Goal: Check status: Check status

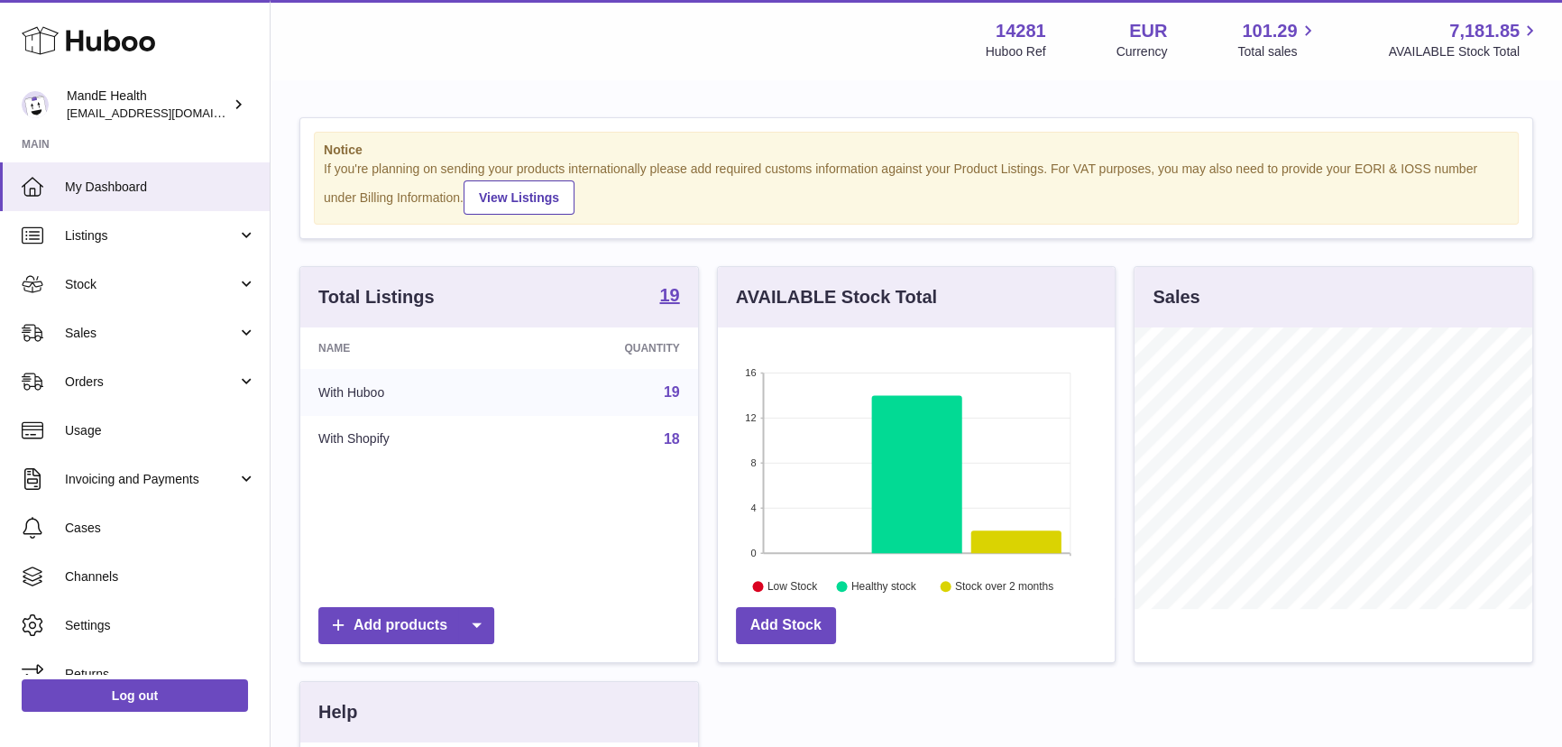
scroll to position [281, 397]
click at [138, 296] on link "Stock" at bounding box center [135, 284] width 270 height 49
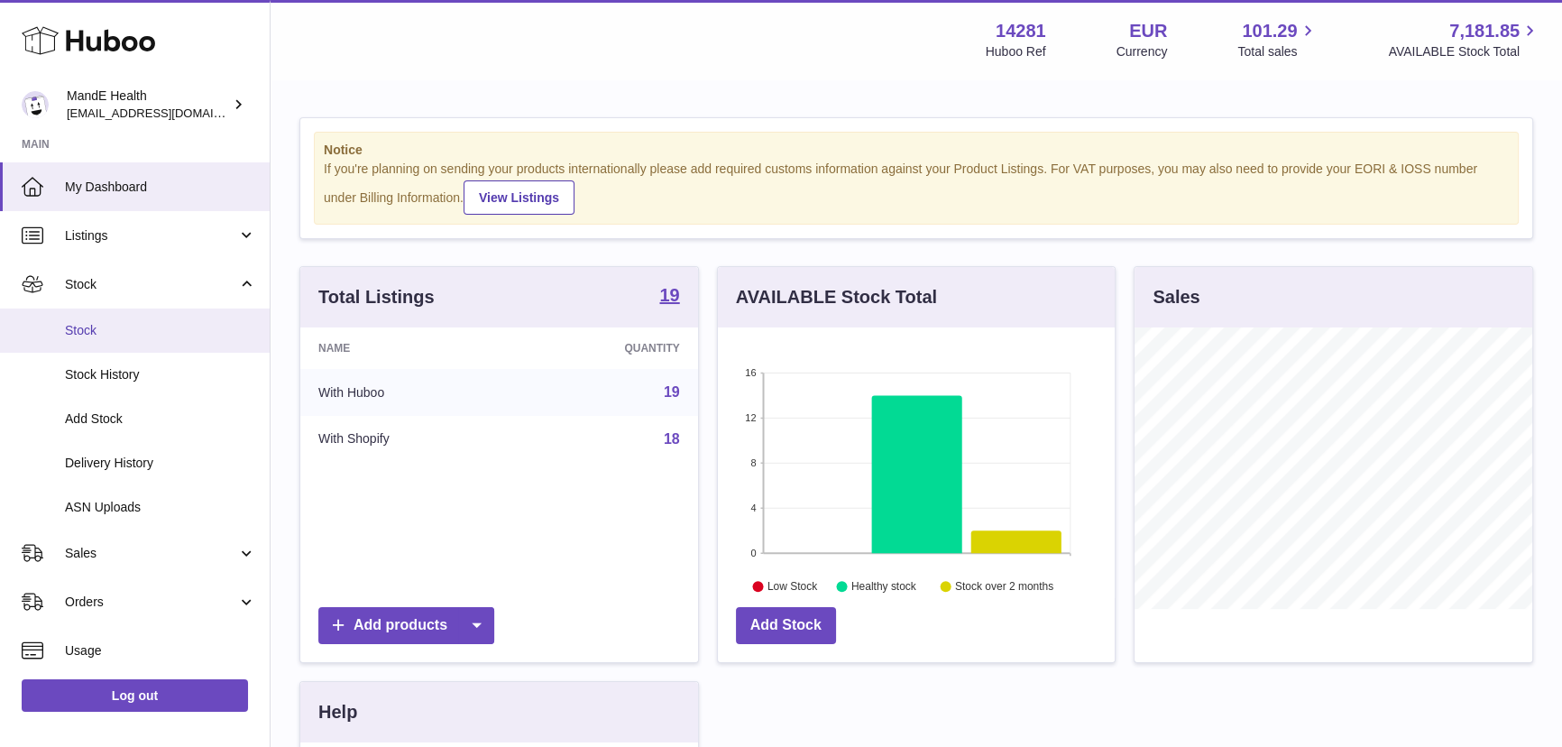
click at [147, 330] on span "Stock" at bounding box center [160, 330] width 191 height 17
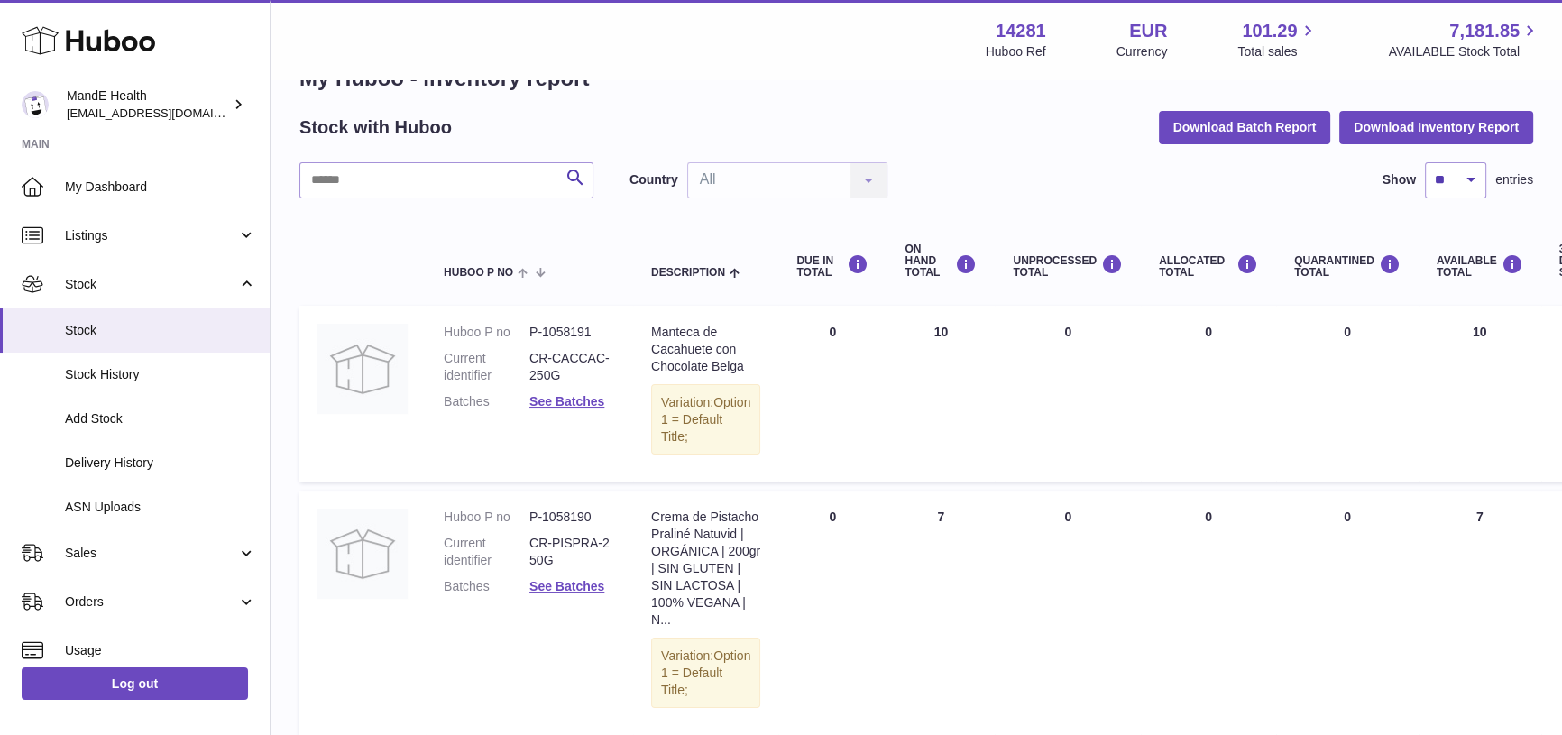
scroll to position [81, 0]
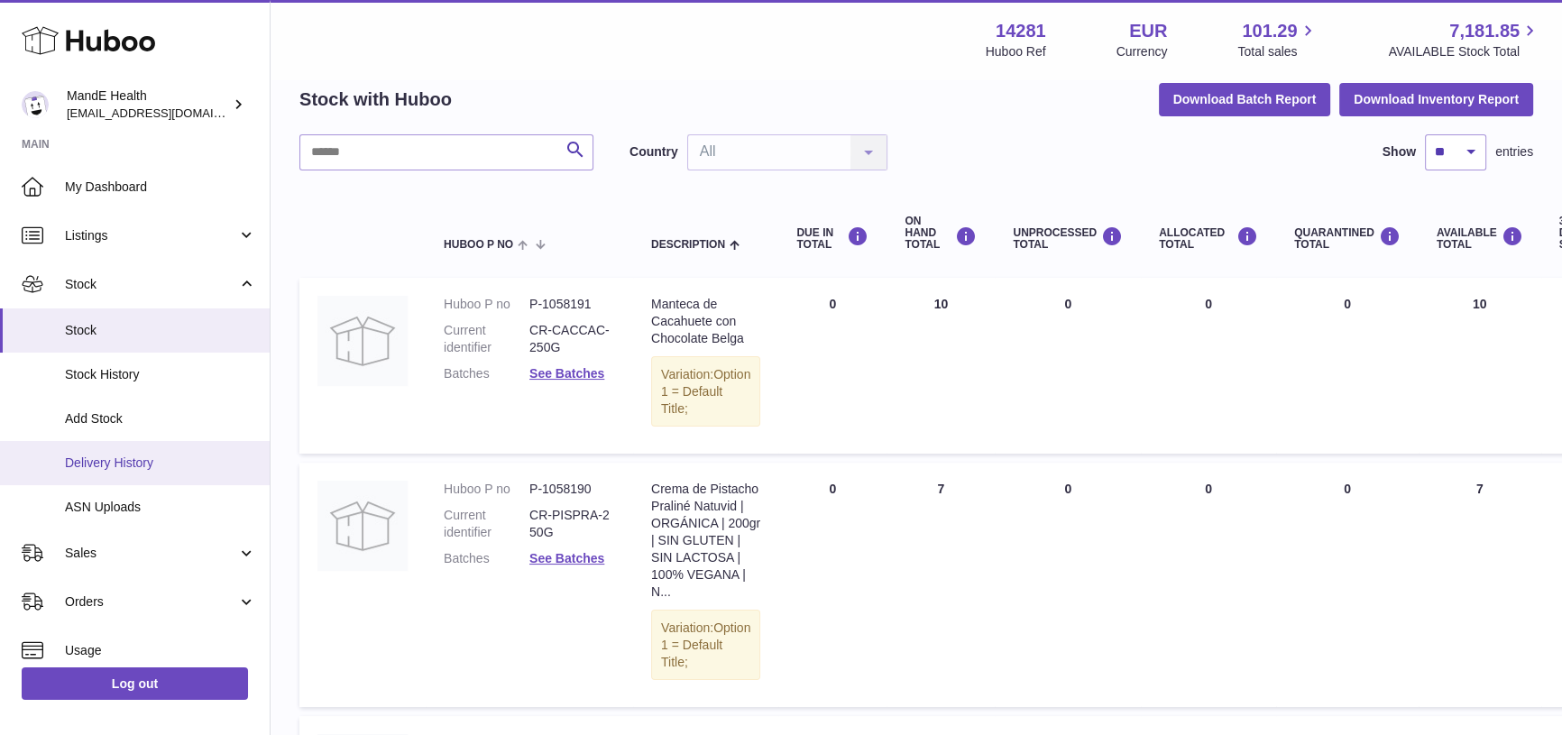
click at [128, 461] on span "Delivery History" at bounding box center [160, 463] width 191 height 17
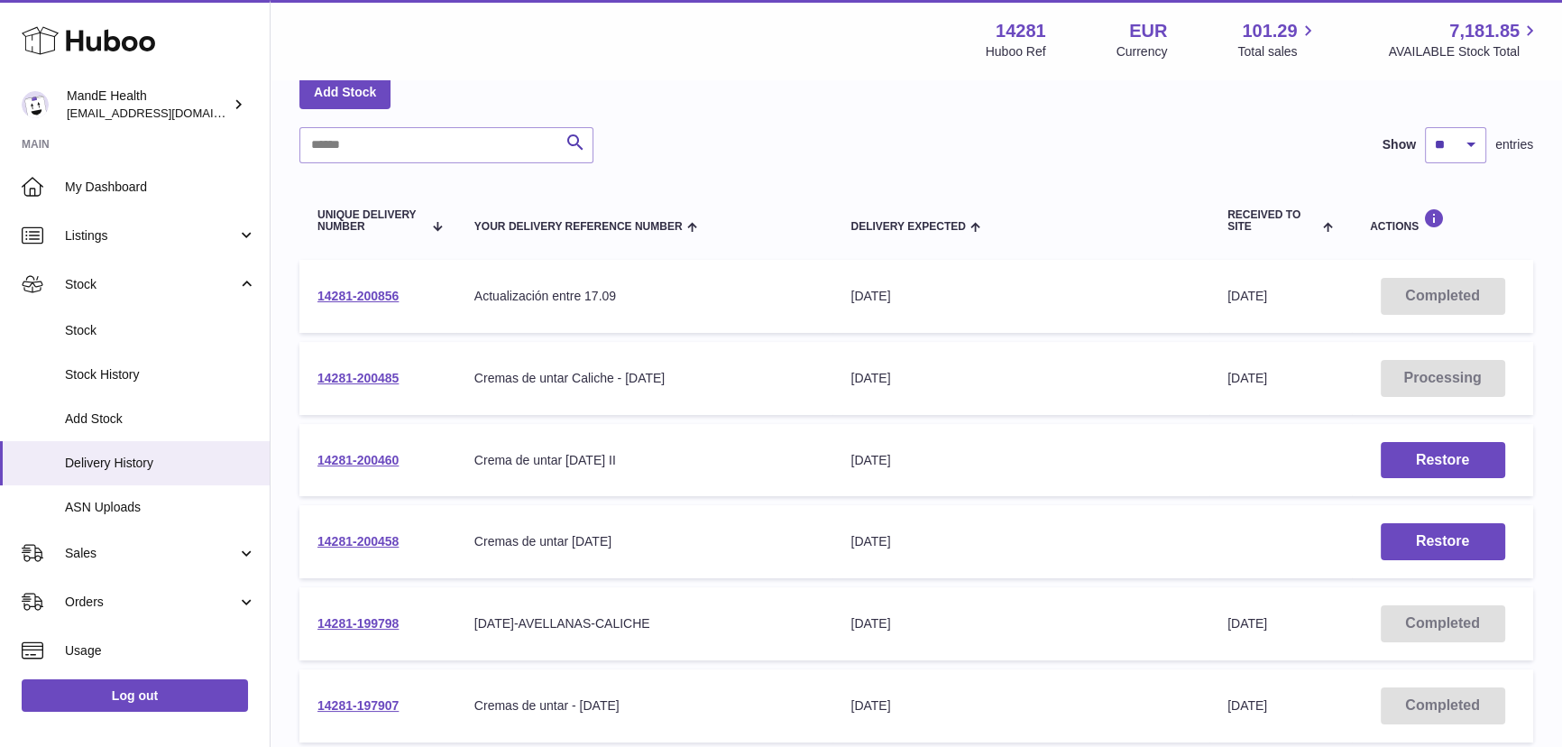
scroll to position [81, 0]
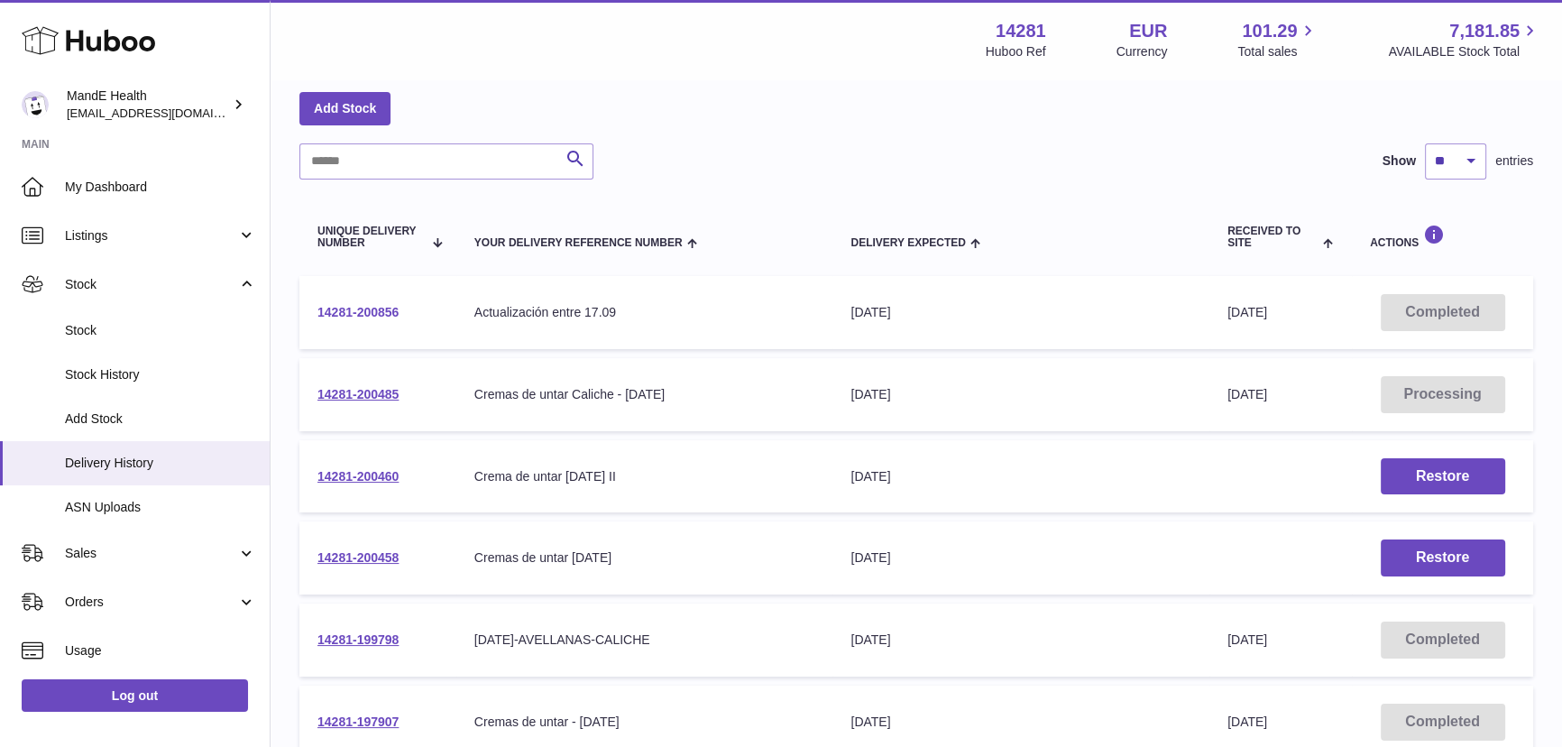
click at [382, 313] on link "14281-200856" at bounding box center [358, 312] width 81 height 14
click at [377, 388] on link "14281-200485" at bounding box center [358, 394] width 81 height 14
click at [128, 335] on span "Stock" at bounding box center [160, 330] width 191 height 17
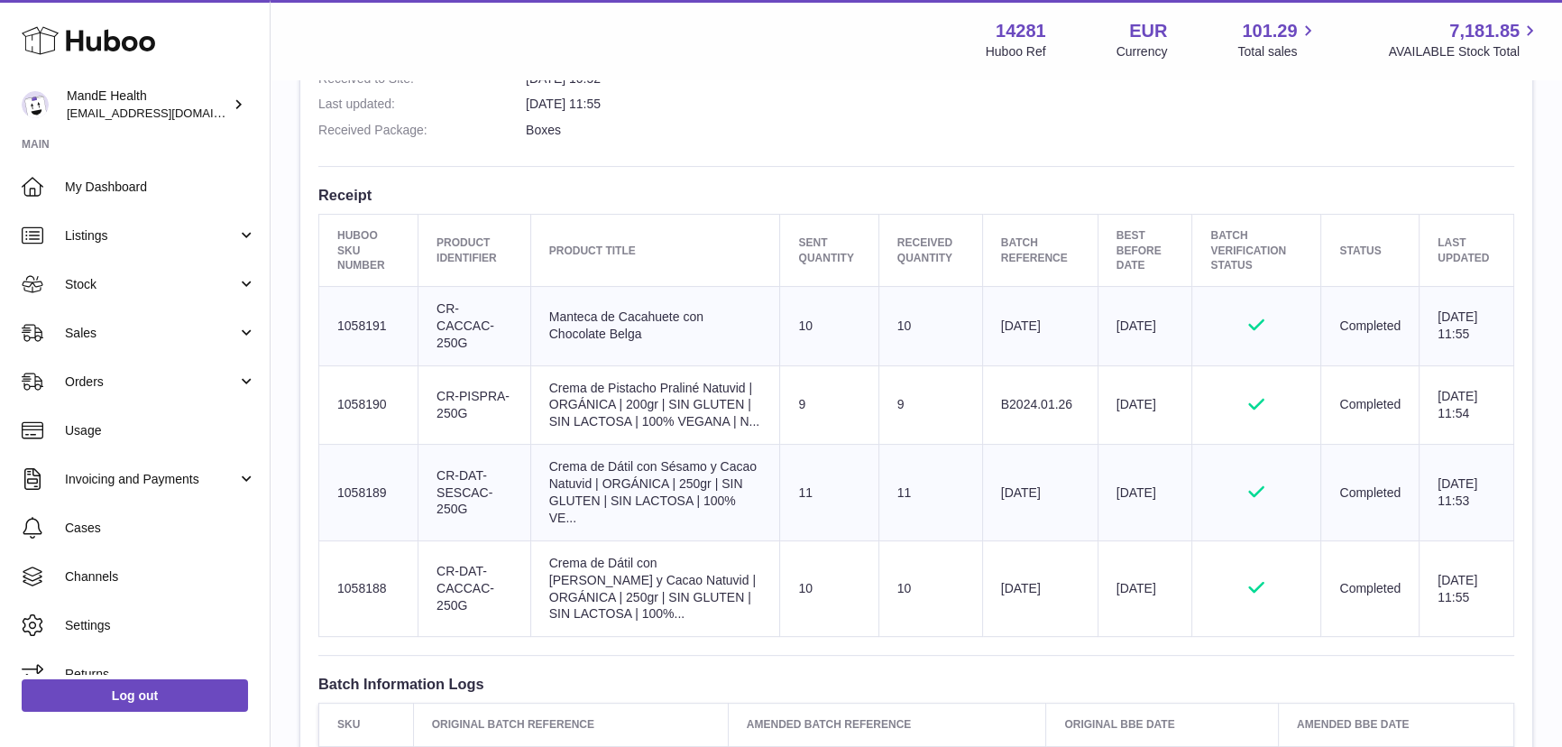
scroll to position [574, 0]
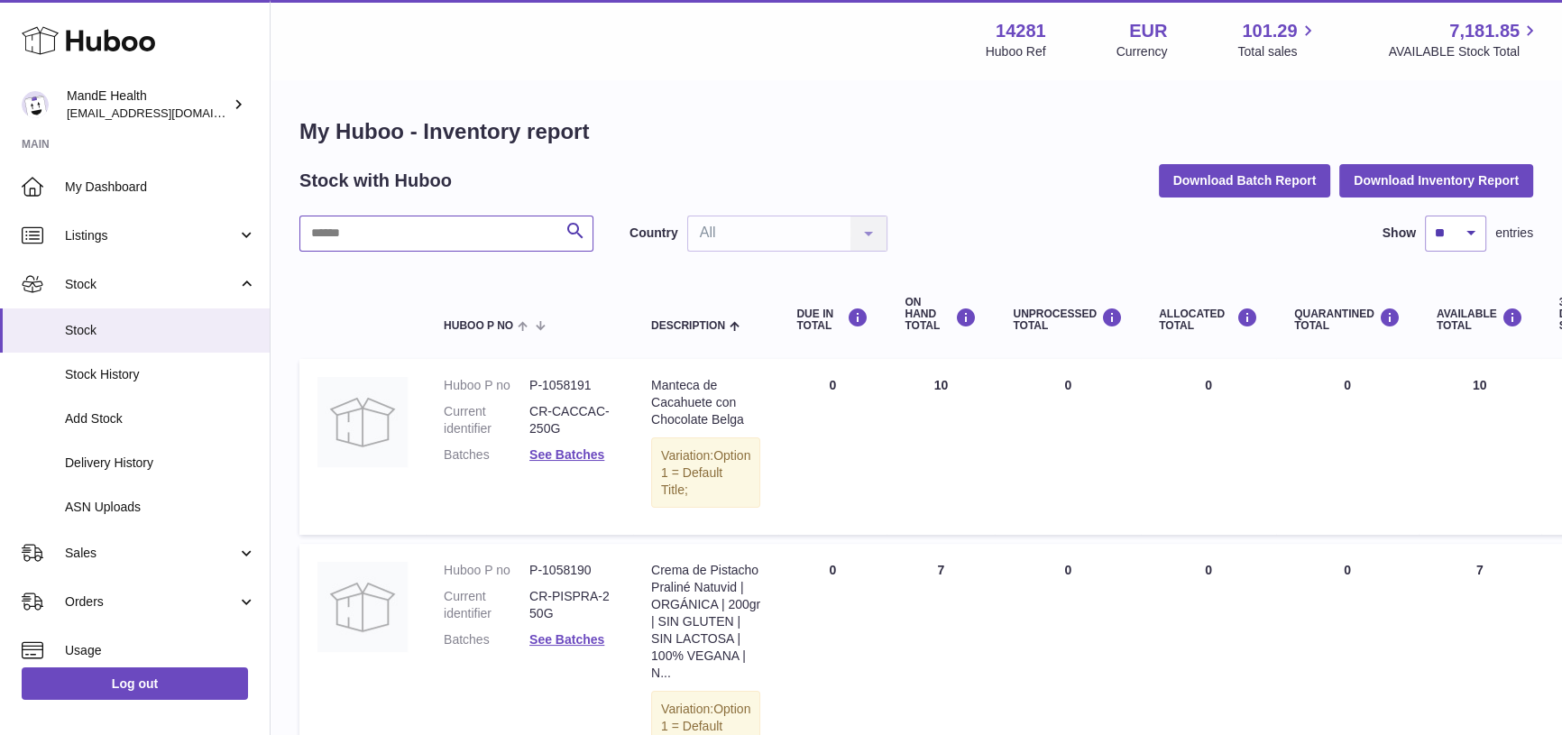
click at [451, 229] on input "text" at bounding box center [446, 234] width 294 height 36
